Goal: Task Accomplishment & Management: Use online tool/utility

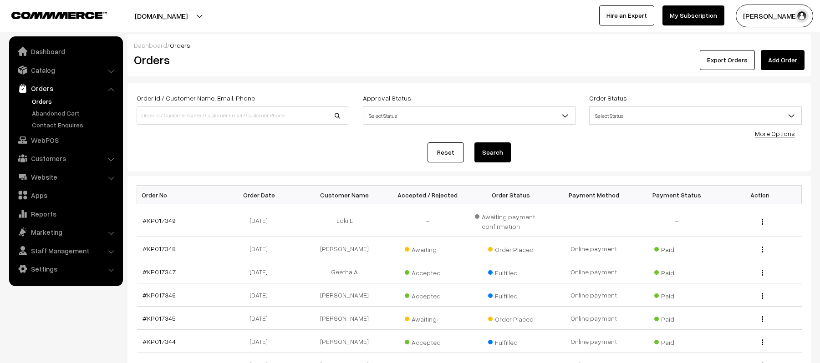
scroll to position [121, 0]
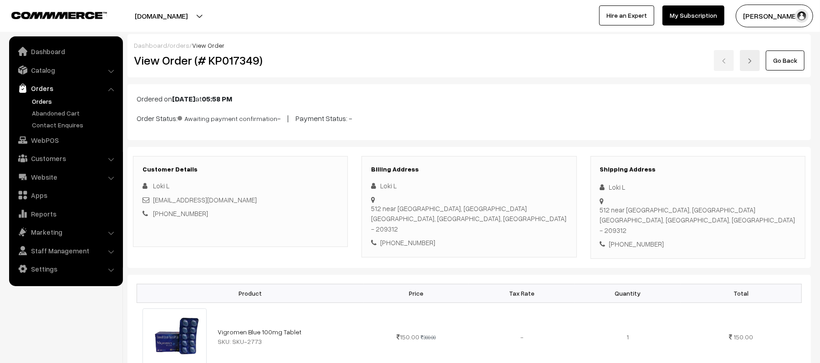
click at [44, 97] on link "Orders" at bounding box center [75, 101] width 90 height 10
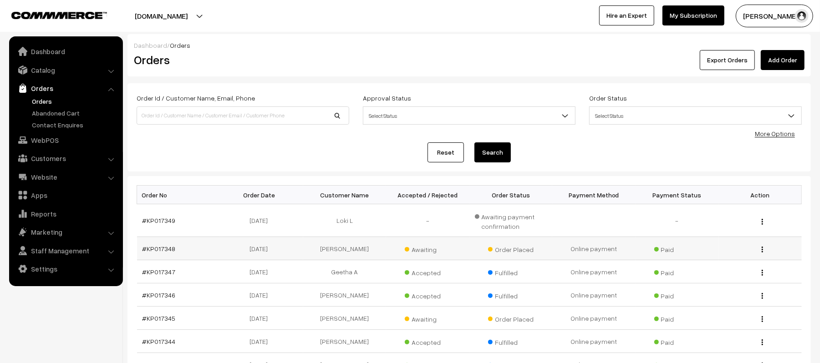
click at [144, 243] on td "#KP017348" at bounding box center [178, 248] width 83 height 23
click at [151, 253] on td "#KP017348" at bounding box center [178, 248] width 83 height 23
click at [152, 250] on link "#KP017348" at bounding box center [158, 249] width 33 height 8
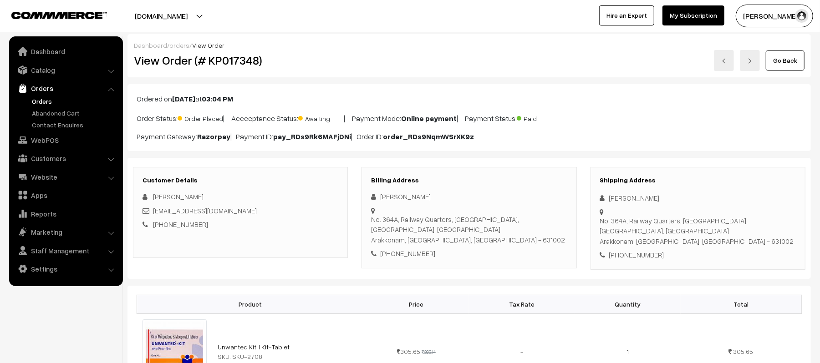
click at [36, 104] on link "Orders" at bounding box center [75, 101] width 90 height 10
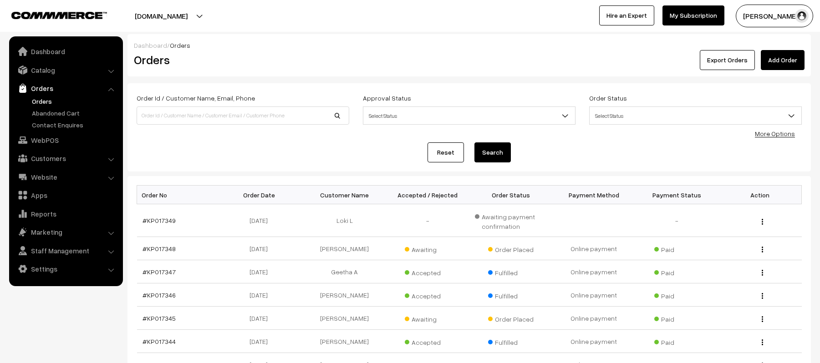
scroll to position [208, 0]
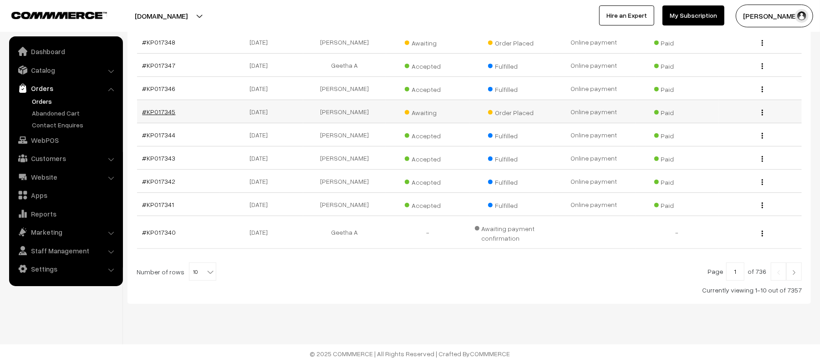
click at [155, 109] on link "#KP017345" at bounding box center [158, 112] width 33 height 8
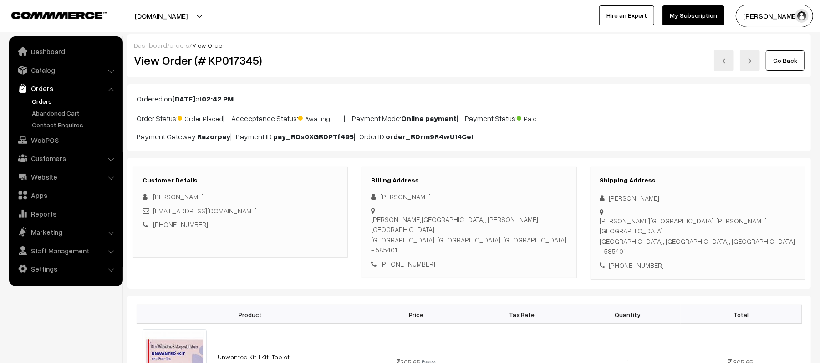
click at [641, 260] on div "+91 9901216884" at bounding box center [698, 265] width 196 height 10
copy div "9901216884"
click at [56, 108] on link "Abandoned Cart" at bounding box center [75, 113] width 90 height 10
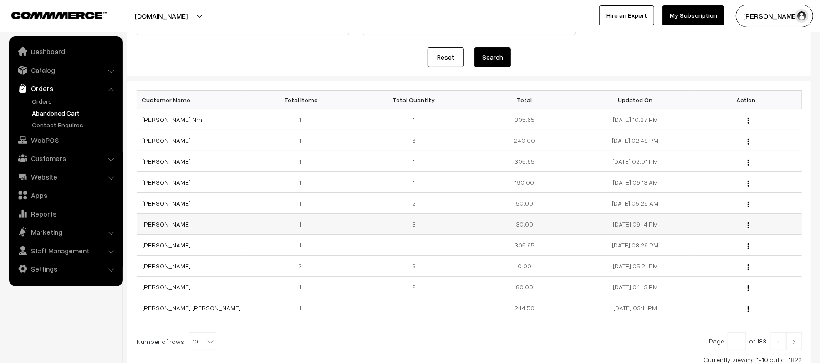
scroll to position [121, 0]
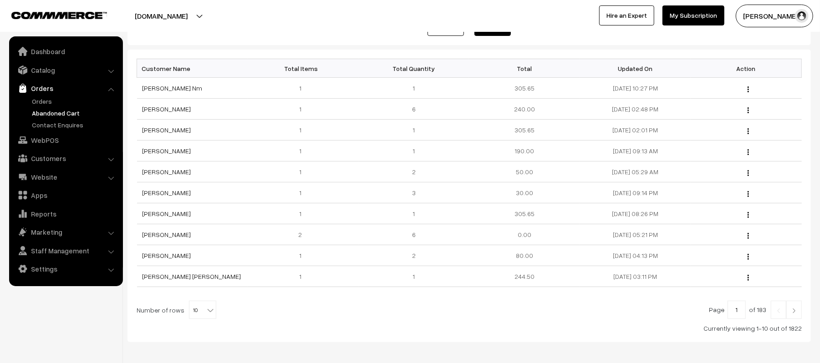
click at [800, 319] on link at bounding box center [793, 310] width 15 height 18
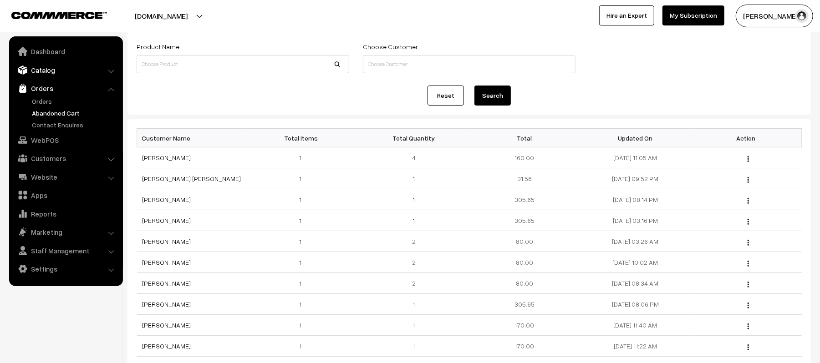
scroll to position [42, 0]
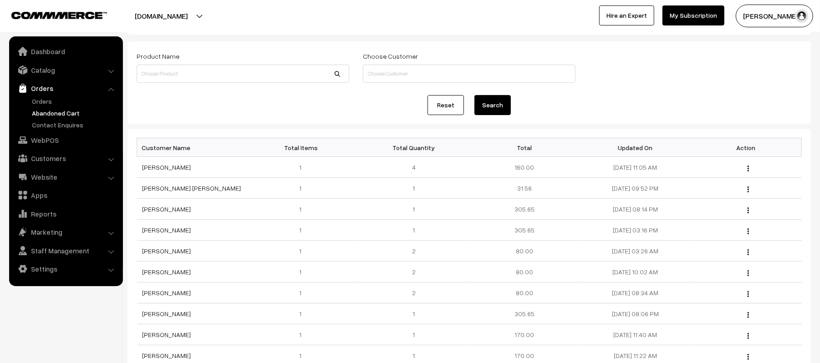
click at [37, 94] on link "Orders" at bounding box center [65, 88] width 108 height 16
click at [37, 97] on link "Orders" at bounding box center [75, 101] width 90 height 10
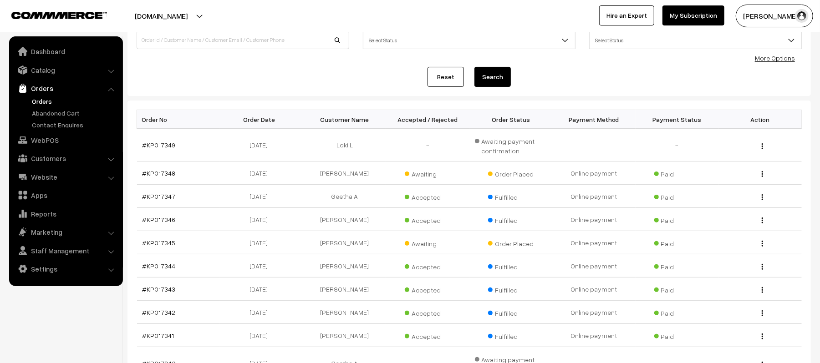
scroll to position [60, 0]
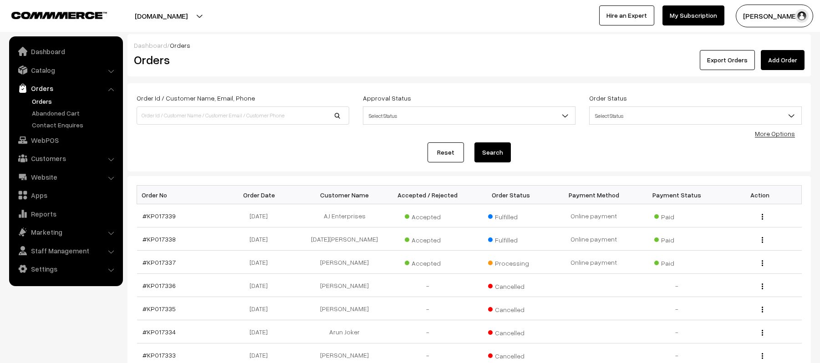
scroll to position [121, 0]
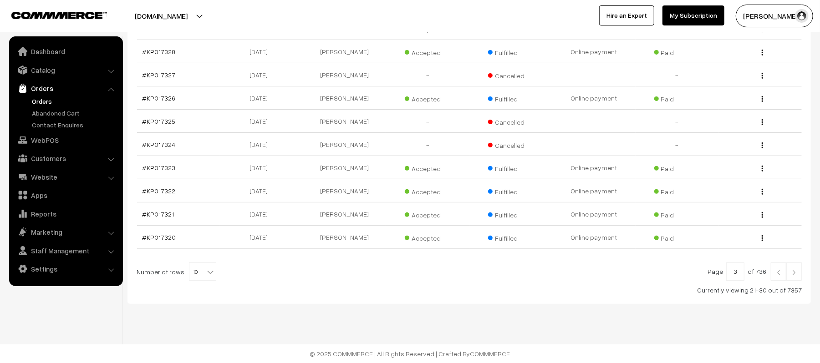
click at [792, 270] on img at bounding box center [794, 272] width 8 height 5
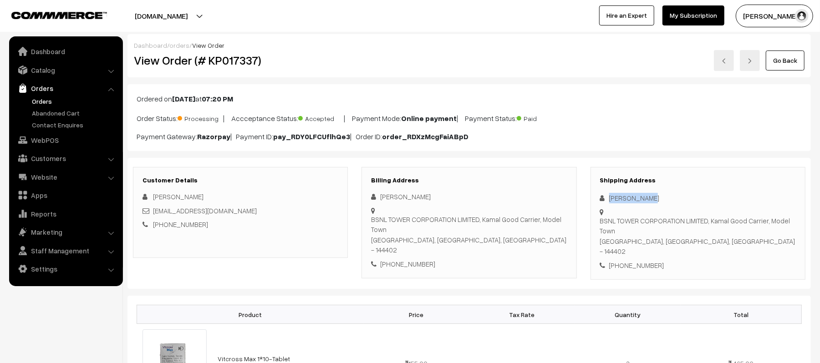
drag, startPoint x: 651, startPoint y: 197, endPoint x: 594, endPoint y: 198, distance: 56.9
click at [594, 198] on div "Shipping Address shivam kumar BSNL TOWER CORPORATION LIMITED, Kamal Good Carrie…" at bounding box center [697, 223] width 215 height 113
copy div "[PERSON_NAME]"
click at [632, 263] on div "Shipping Address shivam kumar BSNL TOWER CORPORATION LIMITED, Kamal Good Carrie…" at bounding box center [697, 223] width 215 height 113
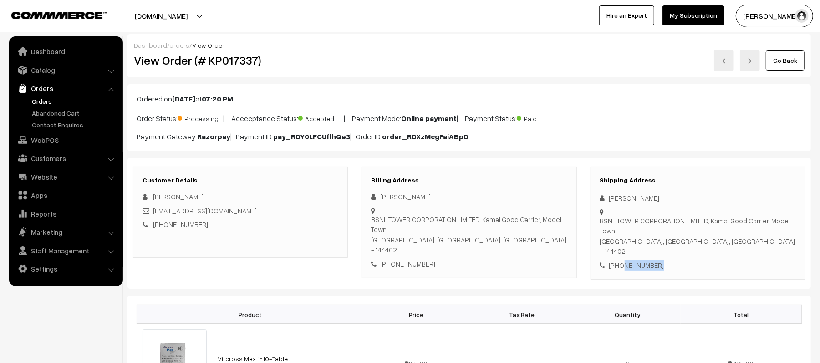
copy div "9263568495"
drag, startPoint x: 259, startPoint y: 208, endPoint x: 155, endPoint y: 214, distance: 104.4
click at [155, 214] on div "[EMAIL_ADDRESS][DOMAIN_NAME]" at bounding box center [240, 211] width 196 height 10
copy link "[EMAIL_ADDRESS][DOMAIN_NAME]"
drag, startPoint x: 600, startPoint y: 221, endPoint x: 709, endPoint y: 238, distance: 110.4
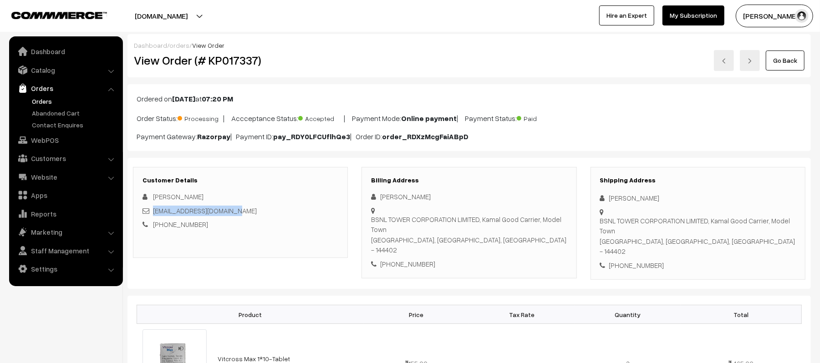
click at [709, 238] on div "BSNL TOWER CORPORATION LIMITED, Kamal Good Carrier, Model Town Phagwara, Punjab…" at bounding box center [698, 236] width 196 height 41
copy div "BSNL TOWER CORPORATION LIMITED, Kamal Good Carrier, Model Town Phagwara, Punjab…"
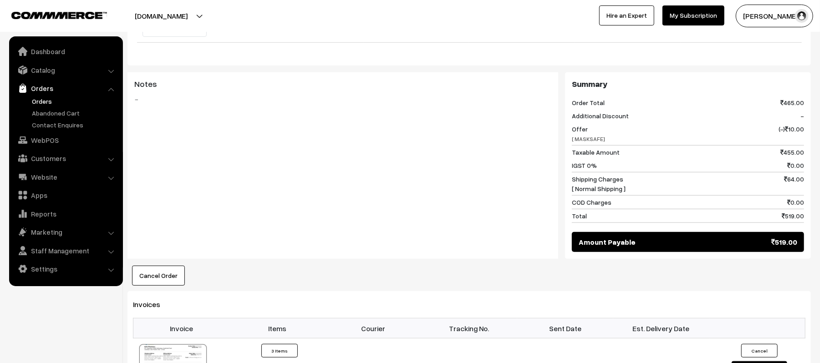
scroll to position [425, 0]
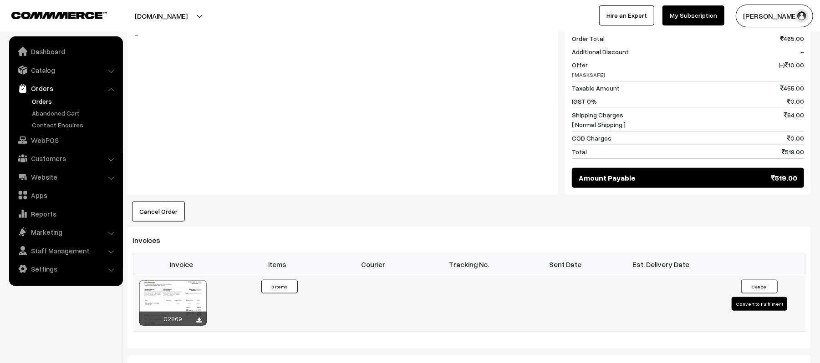
click at [749, 304] on button "Convert to Fulfilment" at bounding box center [759, 304] width 56 height 14
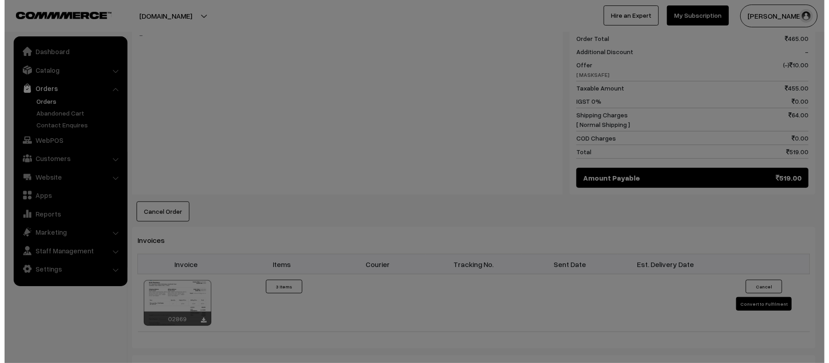
scroll to position [415, 0]
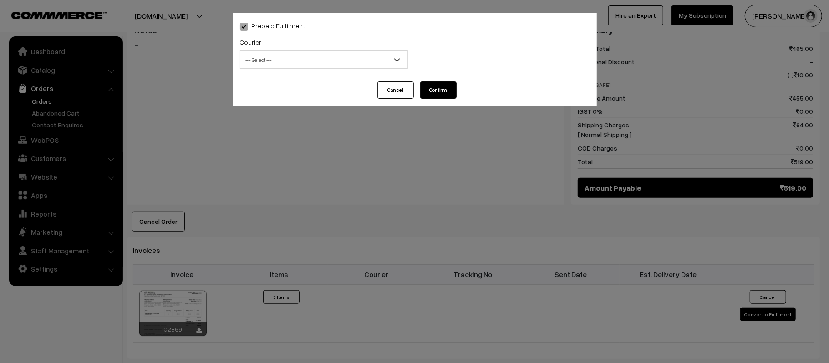
click at [285, 67] on span "-- Select --" at bounding box center [323, 60] width 167 height 16
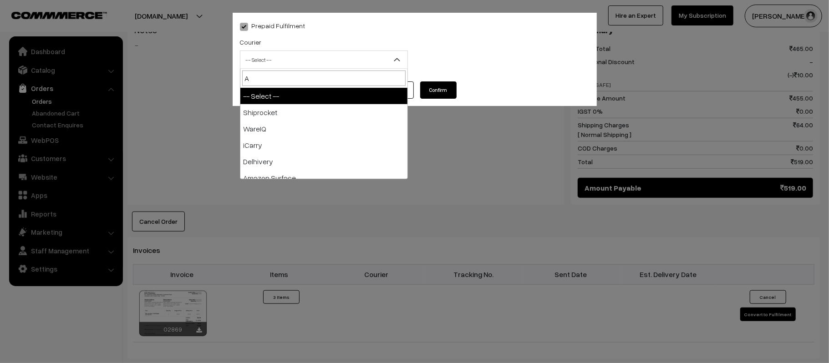
type input "AM"
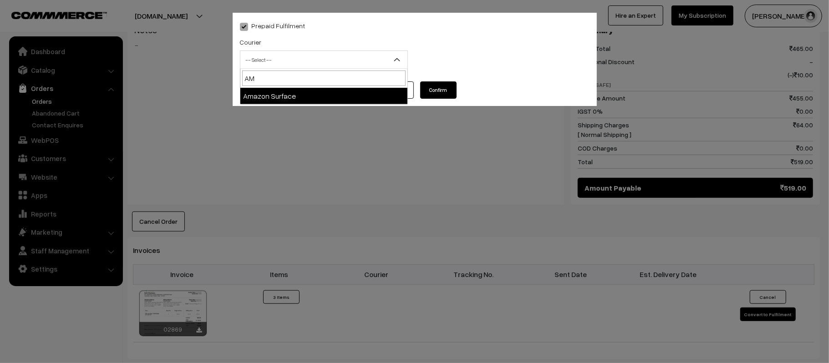
select select "5"
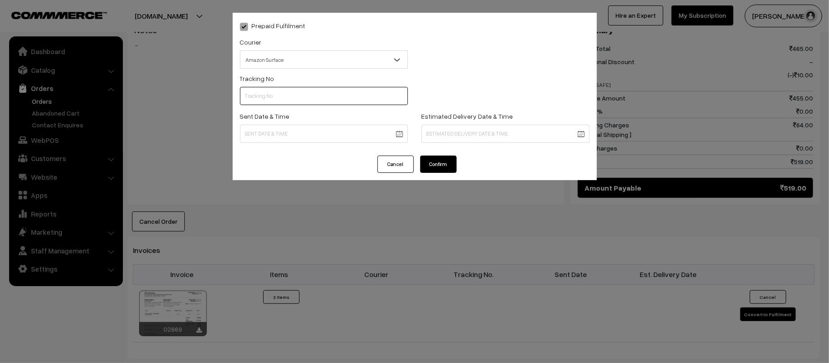
scroll to position [0, 0]
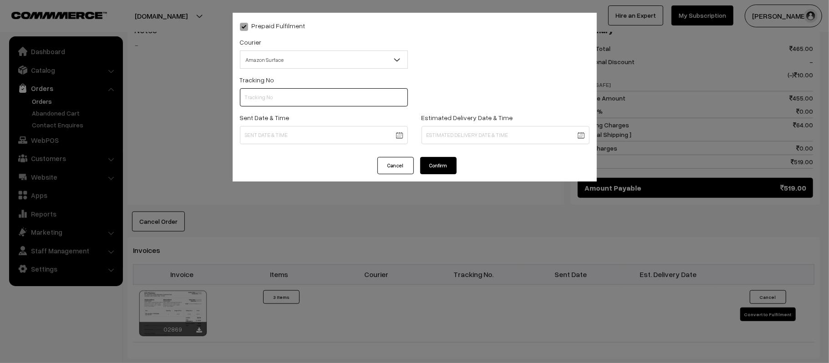
paste input "363244482262"
type input "363244482262"
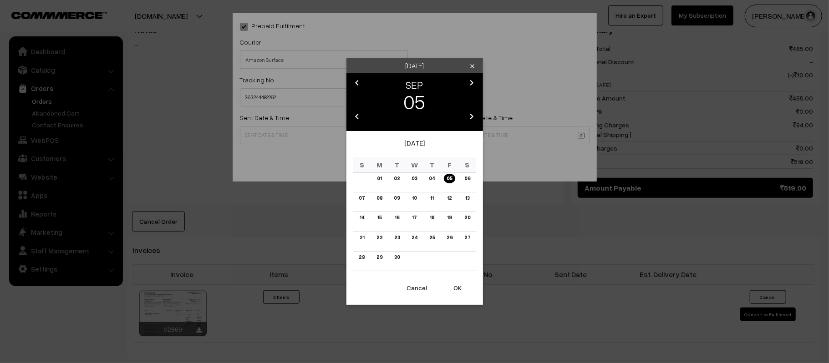
click at [325, 140] on body "Thank you for showing interest. Our team will call you shortly. Close kirtiphar…" at bounding box center [414, 116] width 829 height 1062
click at [470, 177] on link "06" at bounding box center [466, 179] width 11 height 10
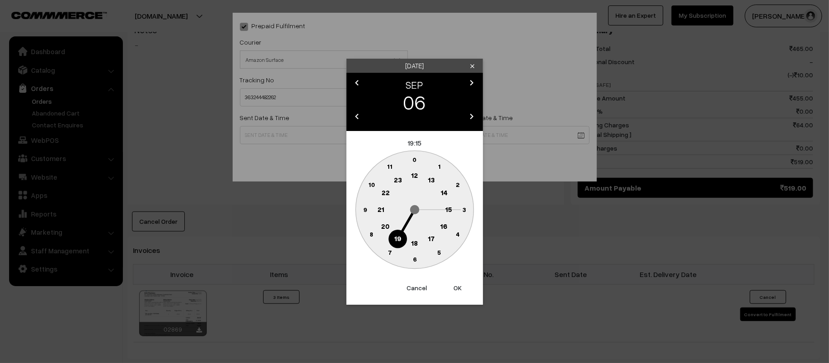
click at [415, 180] on circle at bounding box center [414, 176] width 19 height 19
click at [368, 212] on circle at bounding box center [364, 209] width 19 height 19
type input "06-09-2025 12:45"
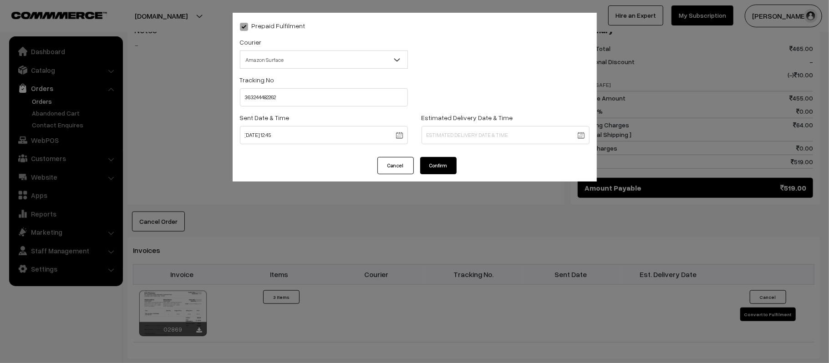
click at [446, 128] on body "Thank you for showing interest. Our team will call you shortly. Close kirtiphar…" at bounding box center [414, 116] width 829 height 1062
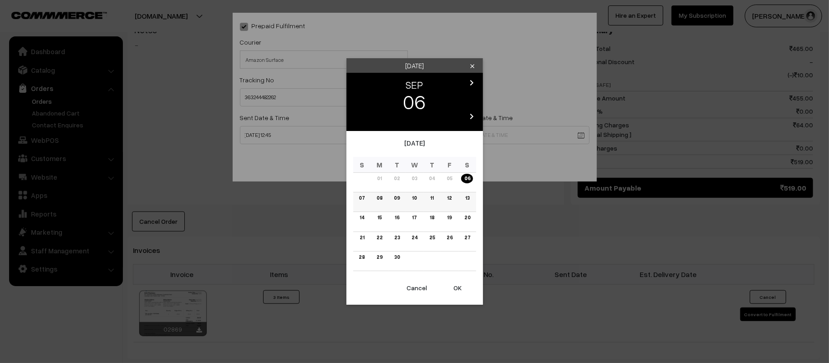
click at [448, 198] on link "12" at bounding box center [449, 198] width 10 height 10
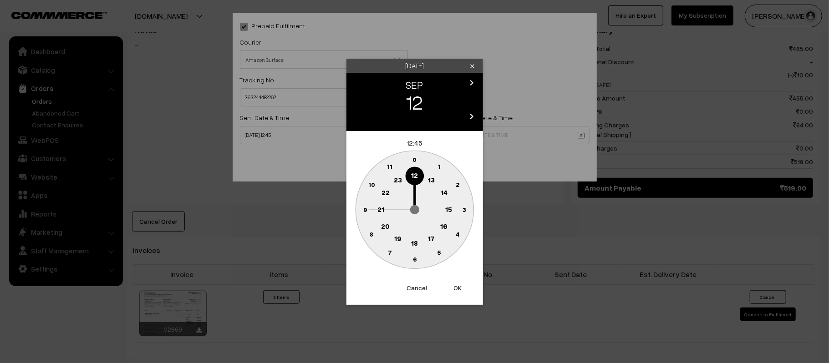
click at [382, 212] on text "21" at bounding box center [380, 209] width 7 height 8
click at [415, 263] on circle at bounding box center [414, 259] width 19 height 19
type input "12-09-2025 21:30"
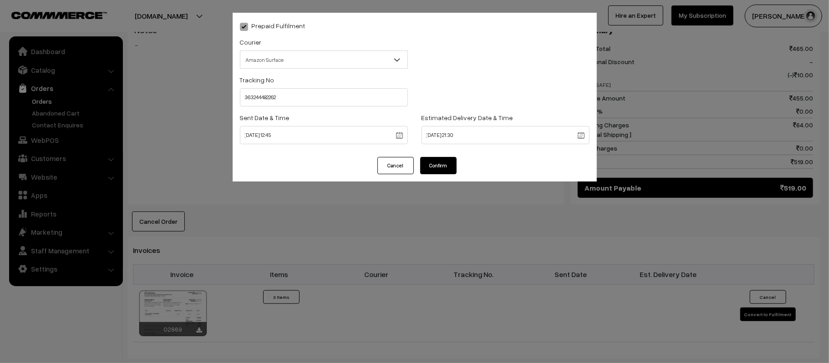
click at [436, 171] on button "Confirm" at bounding box center [438, 165] width 36 height 17
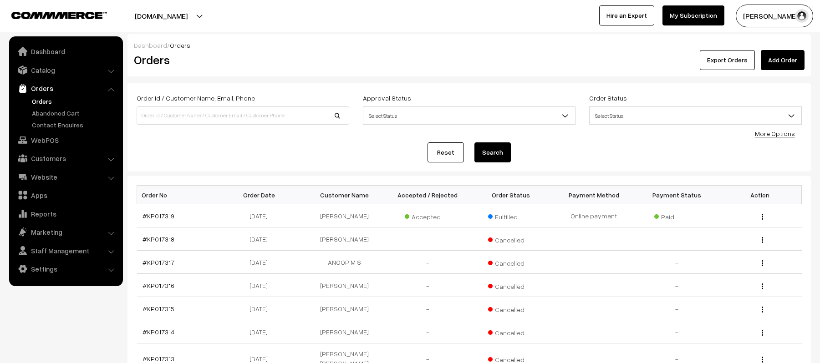
scroll to position [190, 0]
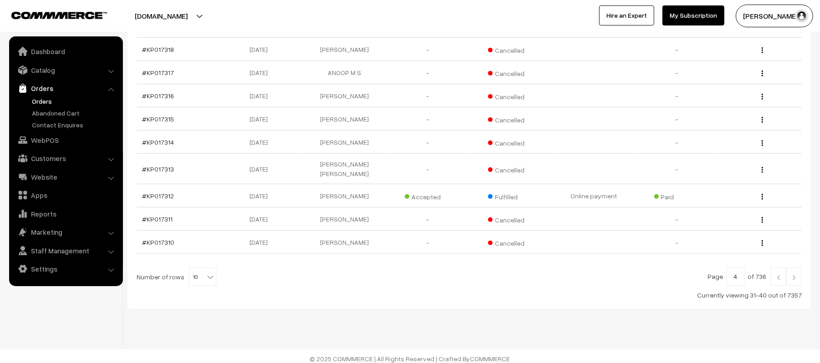
click at [792, 275] on img at bounding box center [794, 277] width 8 height 5
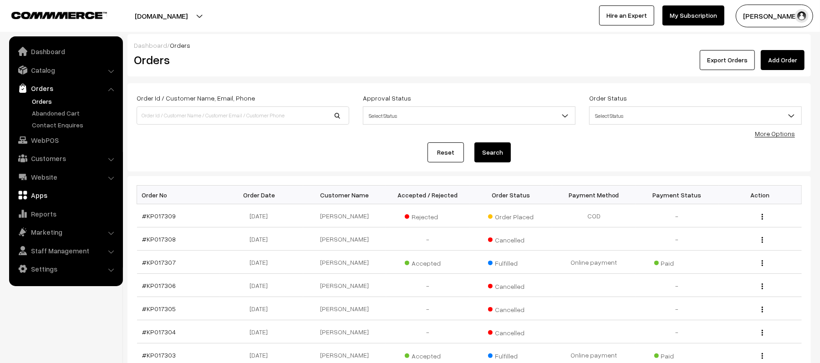
click at [36, 196] on link "Apps" at bounding box center [65, 195] width 108 height 16
